Goal: Information Seeking & Learning: Learn about a topic

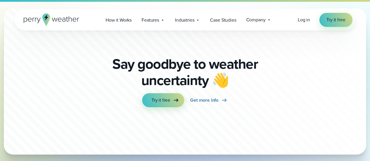
scroll to position [4067, 0]
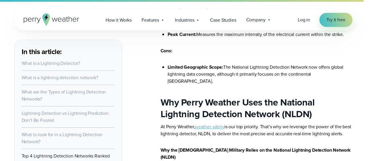
scroll to position [3204, 0]
